Goal: Task Accomplishment & Management: Manage account settings

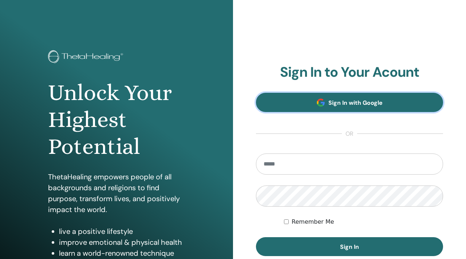
click at [294, 106] on link "Sign In with Google" at bounding box center [349, 102] width 187 height 19
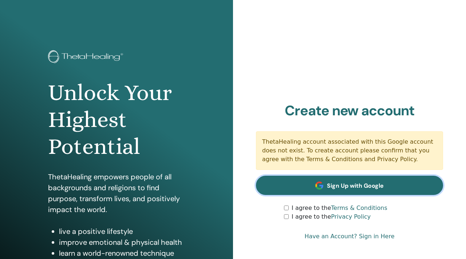
click at [304, 182] on link "Sign Up with Google" at bounding box center [349, 185] width 187 height 19
